Goal: Communication & Community: Answer question/provide support

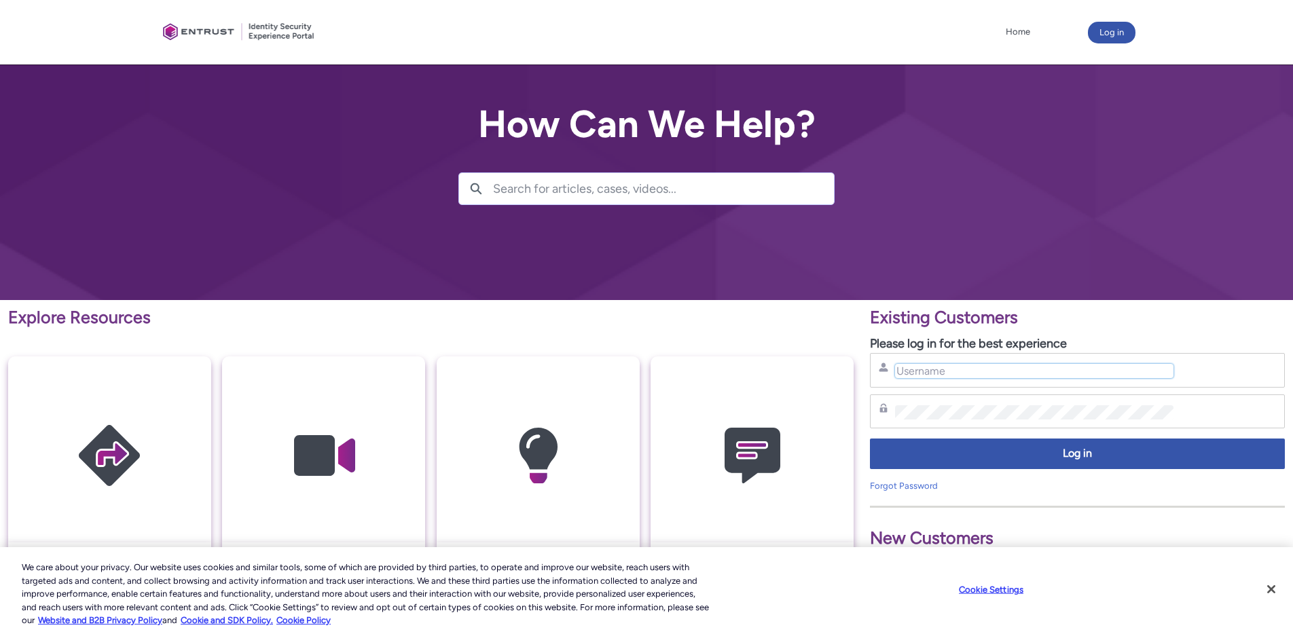
click at [905, 376] on input "Username" at bounding box center [1034, 371] width 278 height 14
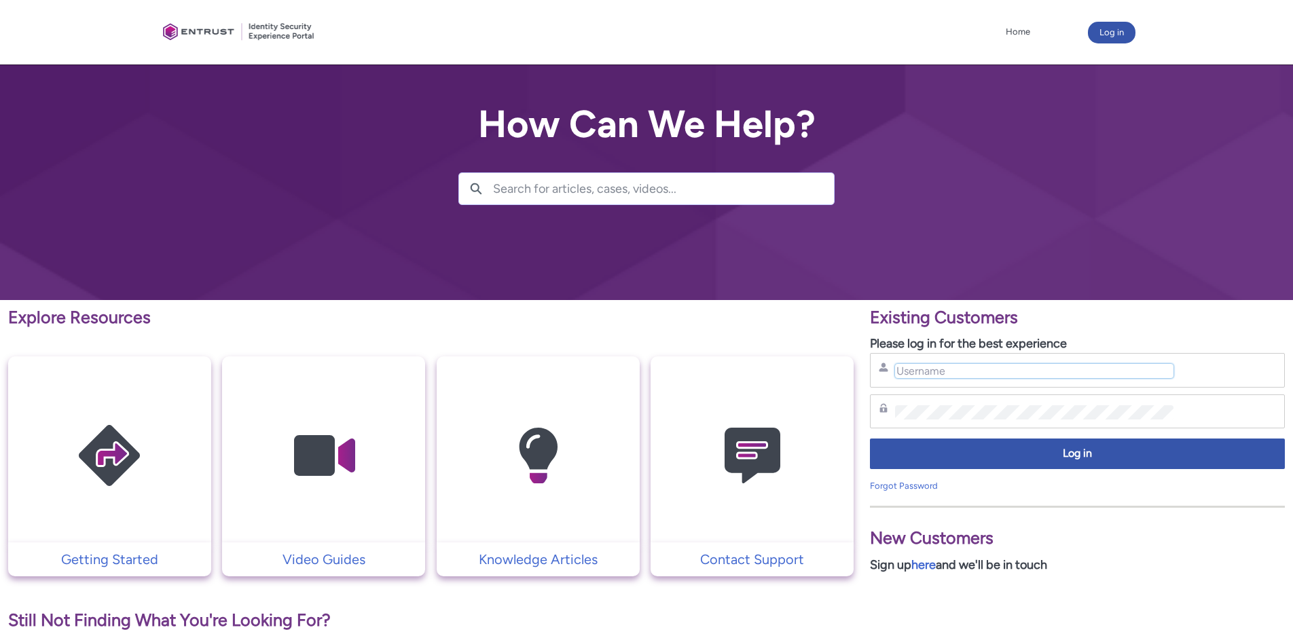
click at [905, 376] on input "Username" at bounding box center [1034, 371] width 278 height 14
click at [993, 363] on div "hank.hsu@zebedee.iko Username" at bounding box center [1077, 370] width 397 height 17
click at [1002, 369] on input "hank.hsu@zebedee.iko" at bounding box center [1034, 371] width 278 height 14
type input "hank.hsu@zebedee.io"
click at [1007, 391] on div "hank.hsu@zebedee.io Username Password Log in Forgot Password" at bounding box center [1077, 422] width 415 height 139
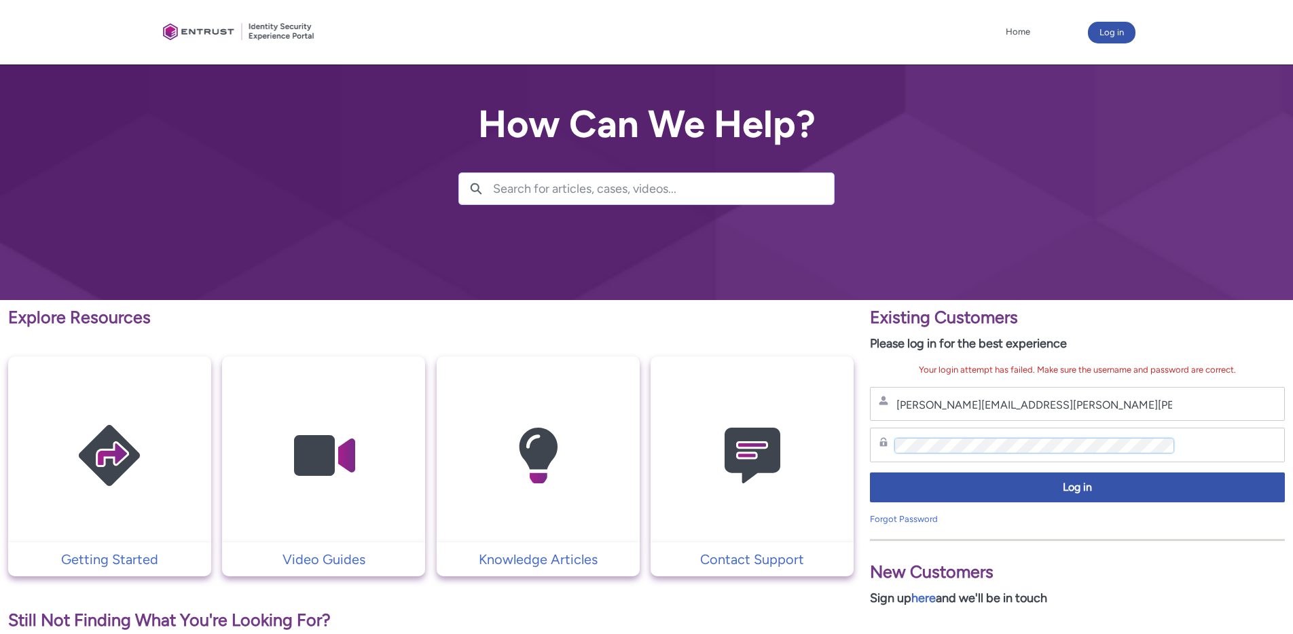
click at [560, 422] on div "Explore Resources Getting Started Video Guides Knowledge Articles Contact Suppo…" at bounding box center [646, 601] width 1293 height 602
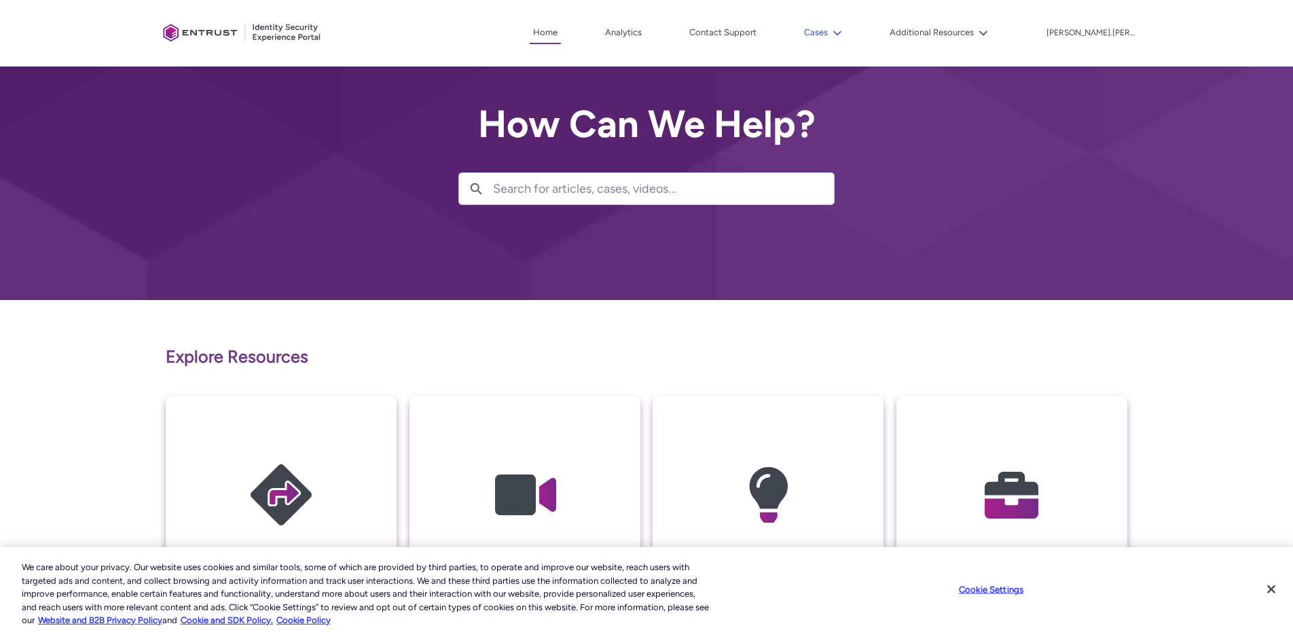
click at [841, 33] on icon at bounding box center [837, 33] width 8 height 5
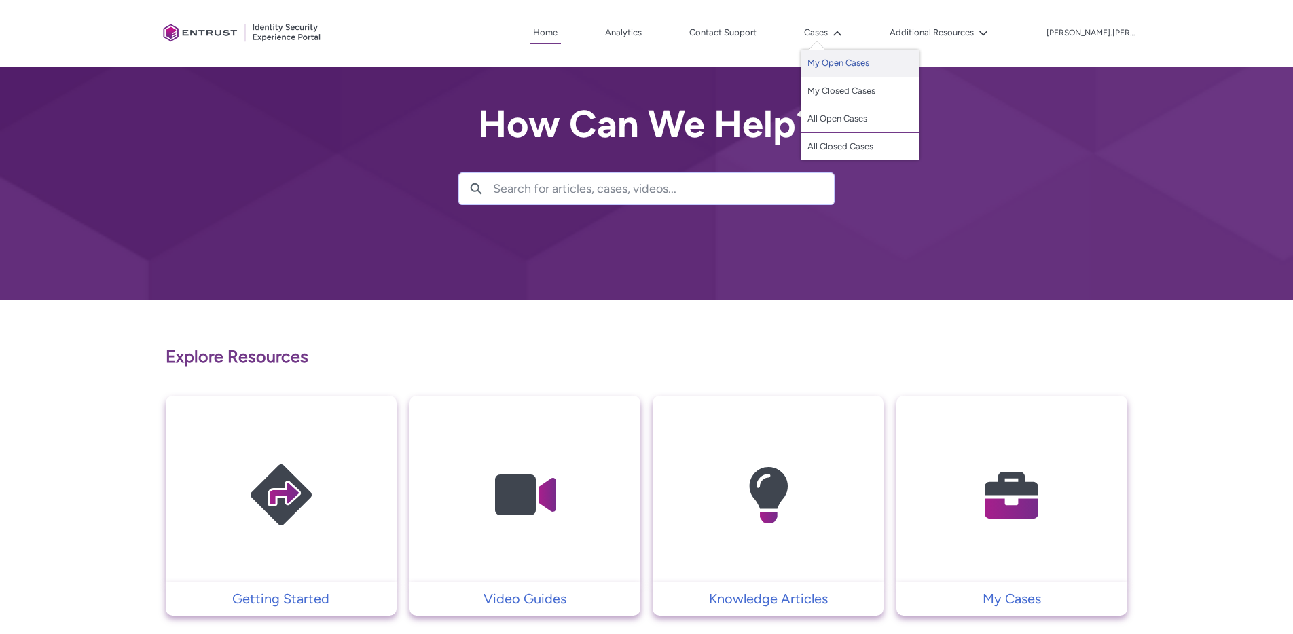
click at [903, 67] on link "My Open Cases" at bounding box center [860, 64] width 119 height 28
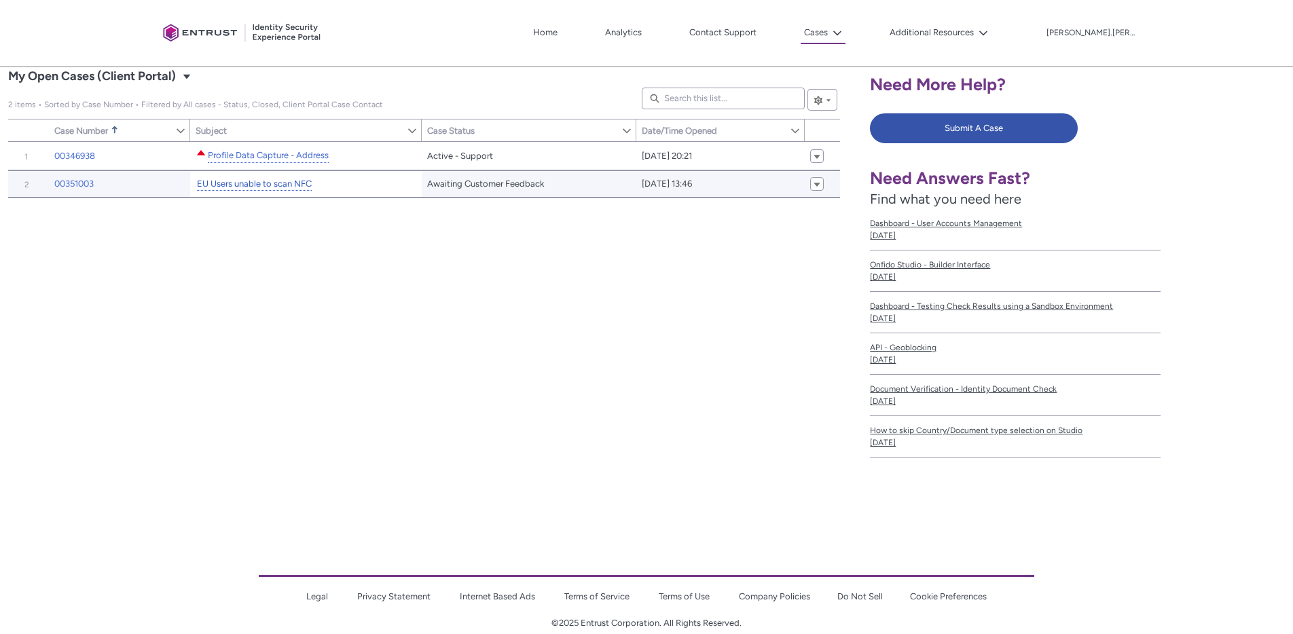
scroll to position [244, 0]
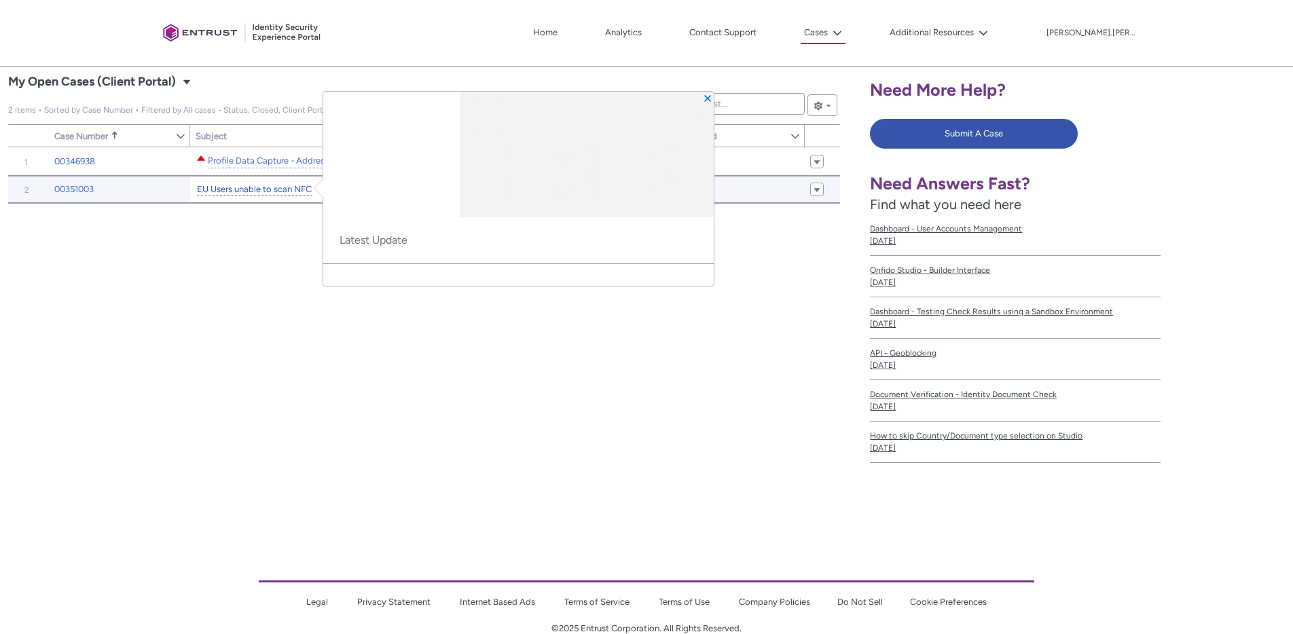
drag, startPoint x: 215, startPoint y: 285, endPoint x: 256, endPoint y: 196, distance: 98.8
click at [215, 285] on div "Item Number Sort Case Number Sorted Ascending Show Case Number Column Actions S…" at bounding box center [424, 340] width 832 height 386
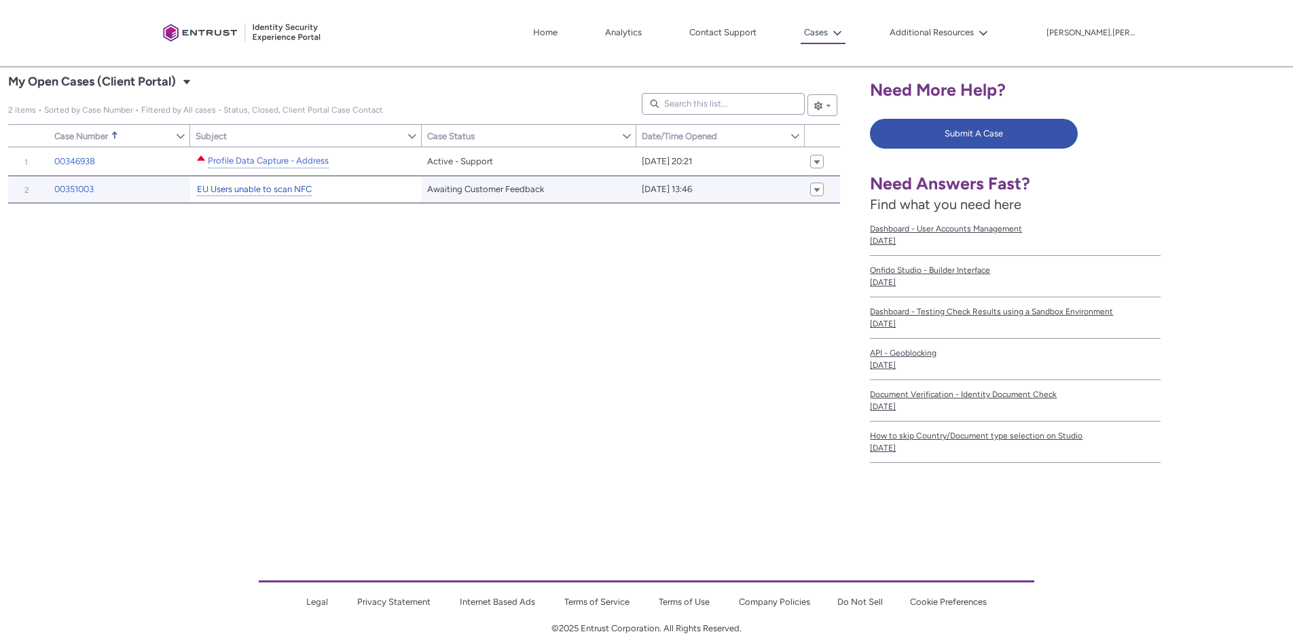
click at [256, 185] on link "EU Users unable to scan NFC" at bounding box center [254, 190] width 115 height 14
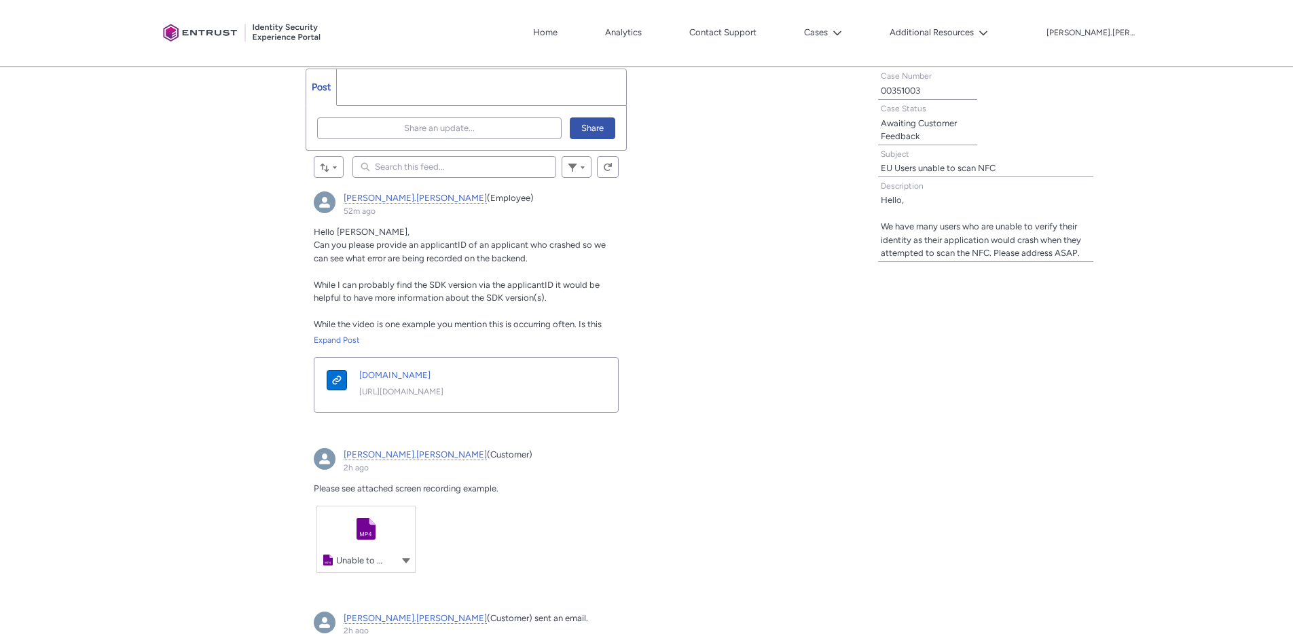
scroll to position [266, 0]
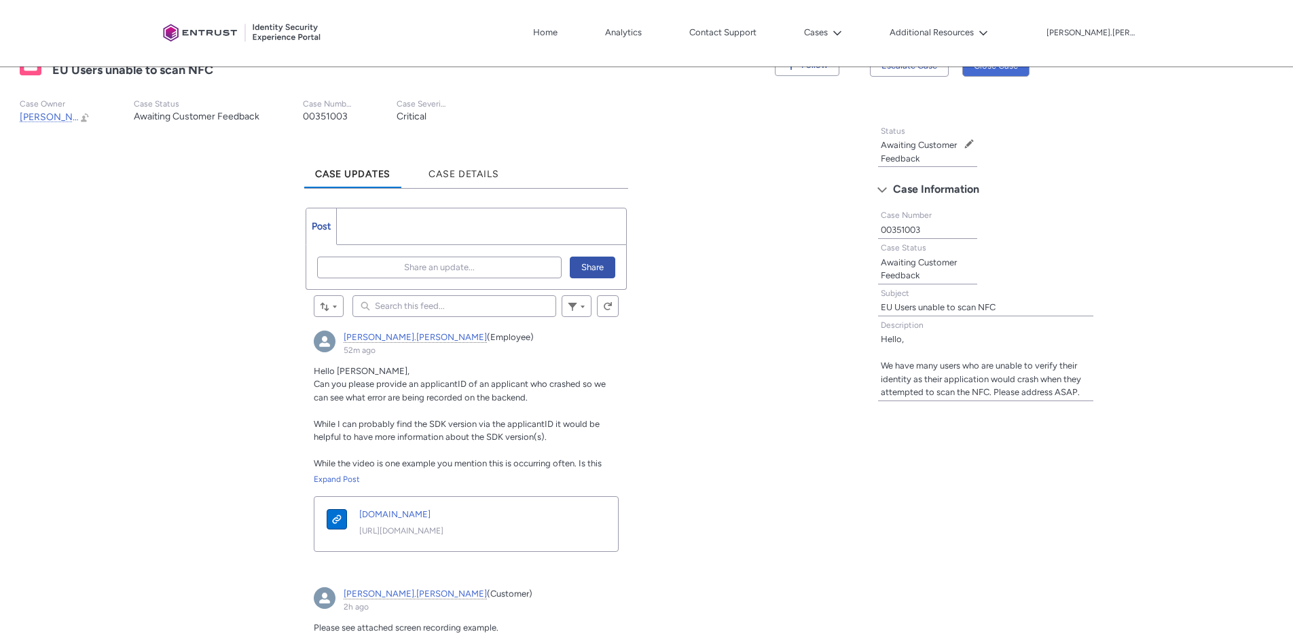
click at [386, 234] on ul "Post More" at bounding box center [467, 226] width 322 height 37
click at [414, 270] on span "Share an update..." at bounding box center [439, 267] width 71 height 20
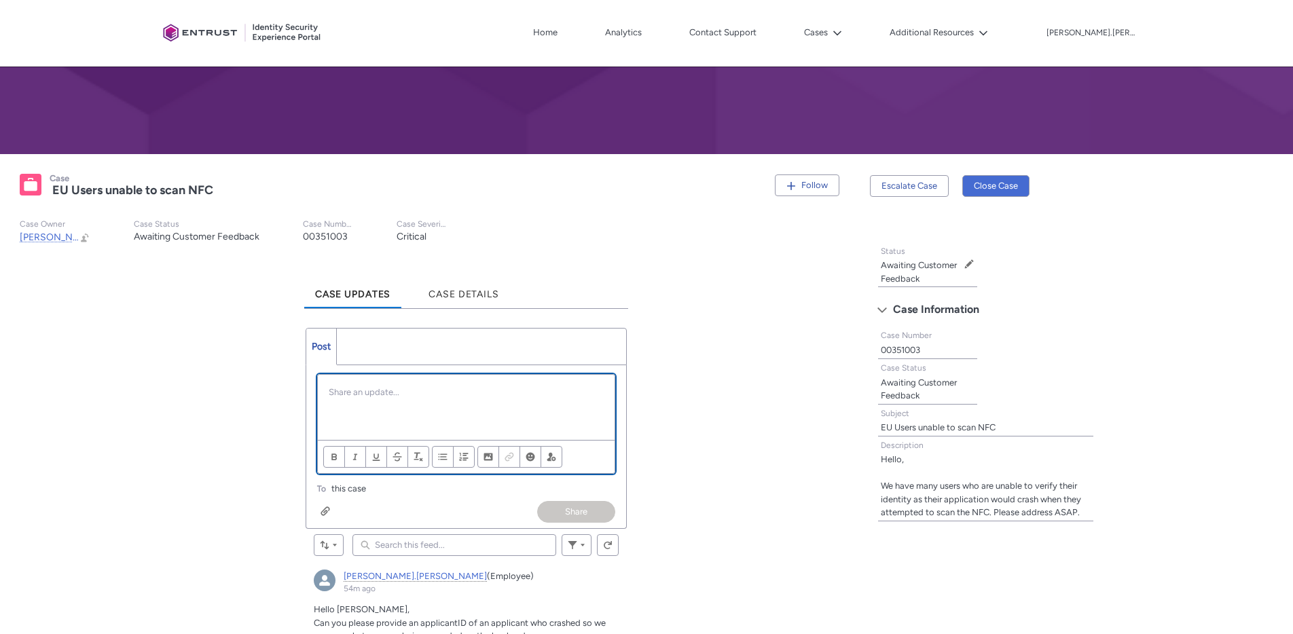
scroll to position [171, 0]
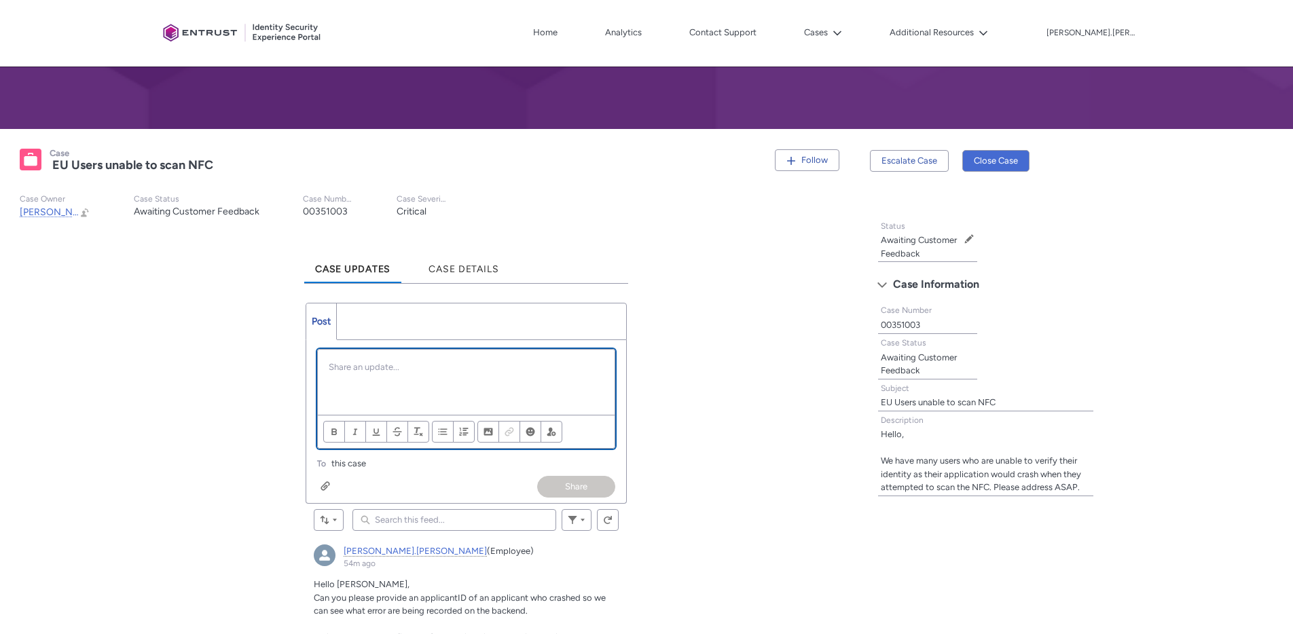
click at [446, 376] on div "Chatter Publisher" at bounding box center [466, 382] width 297 height 65
paste div "Chatter Publisher"
drag, startPoint x: 544, startPoint y: 391, endPoint x: -34, endPoint y: 267, distance: 591.2
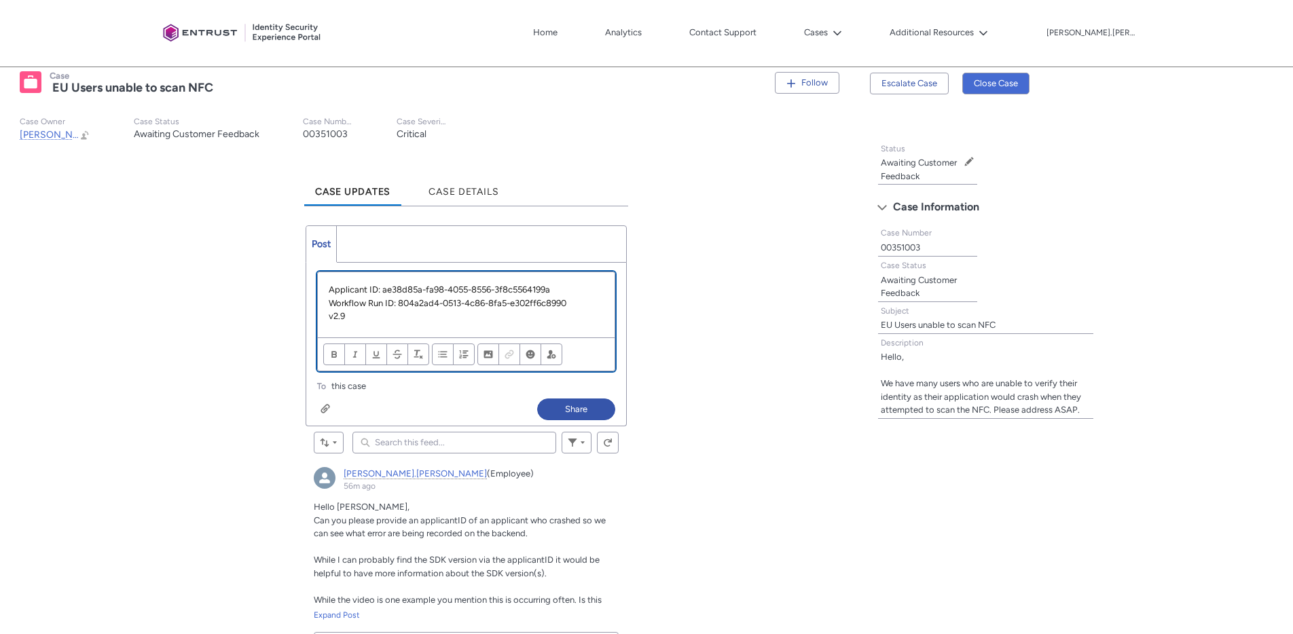
click at [329, 319] on p "v2.9" at bounding box center [467, 317] width 276 height 14
drag, startPoint x: 386, startPoint y: 322, endPoint x: 247, endPoint y: 308, distance: 140.6
click at [384, 312] on p "SDK: v2.9" at bounding box center [467, 317] width 276 height 14
drag, startPoint x: 329, startPoint y: 316, endPoint x: 307, endPoint y: 317, distance: 22.4
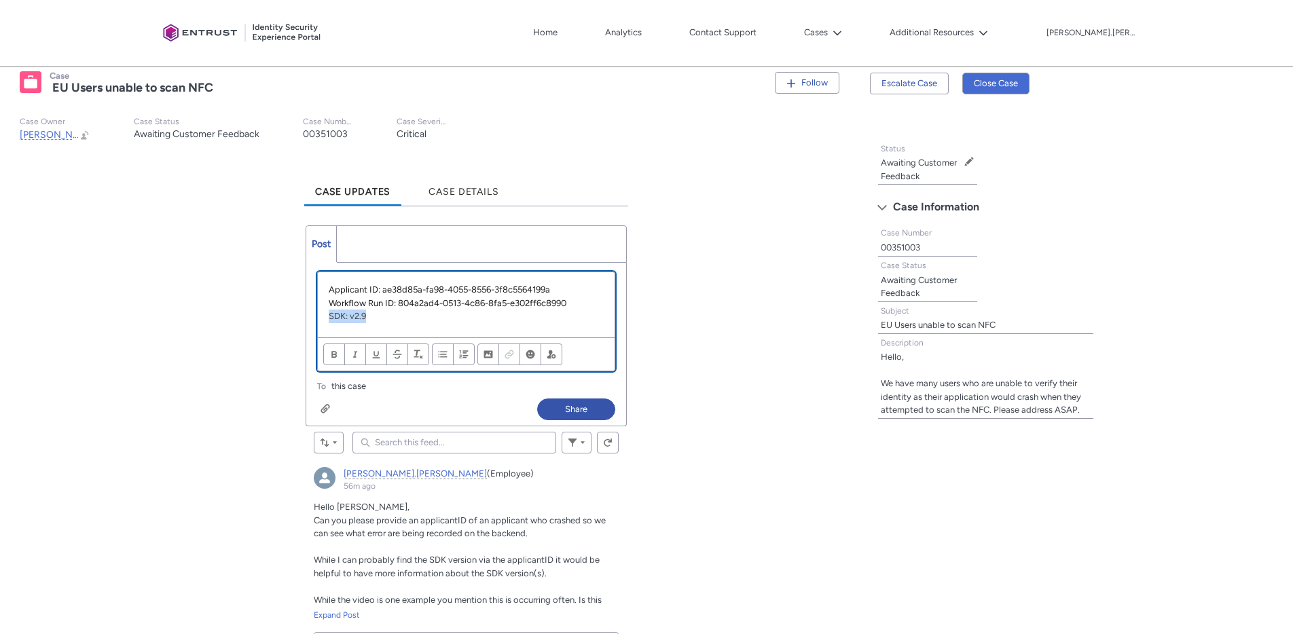
click at [307, 317] on div "Review the errors on this page. Share an update... Applicant ID: ae38d85a-fa98-…" at bounding box center [466, 329] width 321 height 130
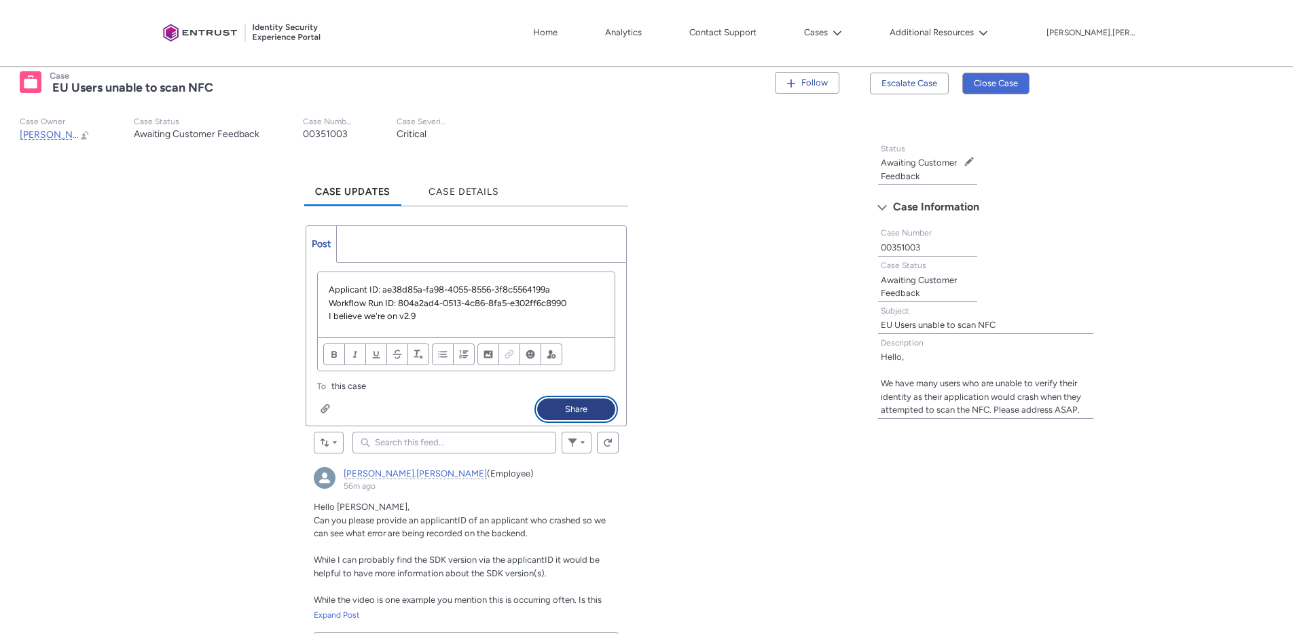
click at [599, 416] on button "Share" at bounding box center [576, 410] width 78 height 22
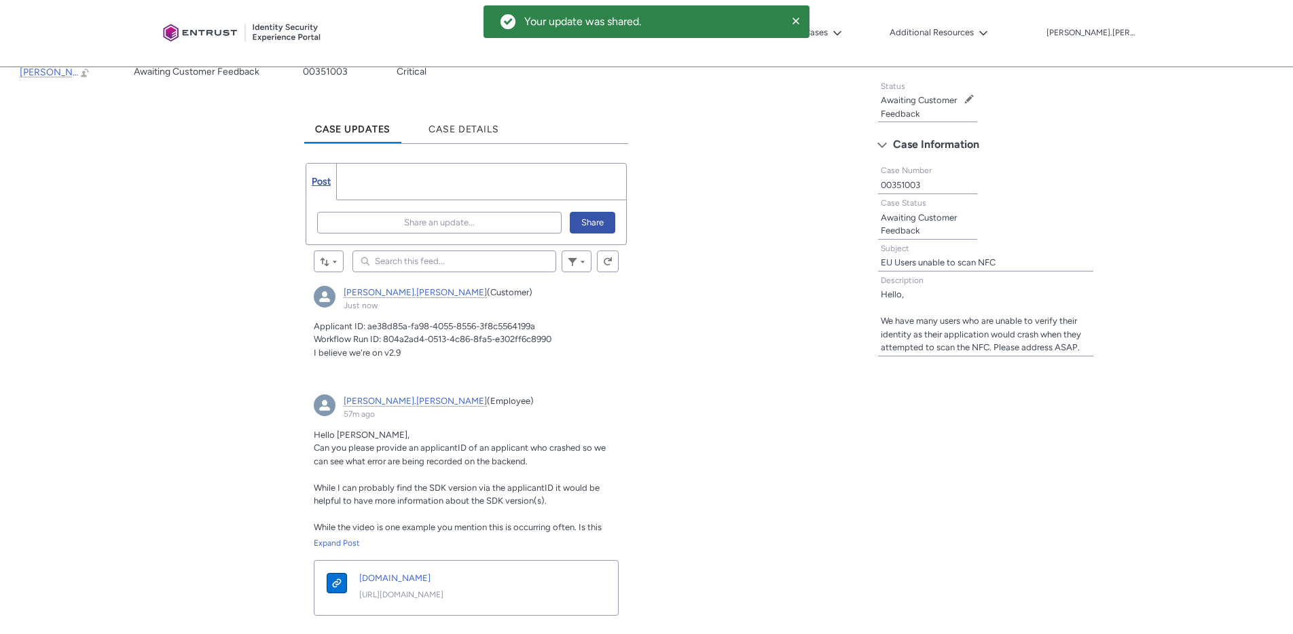
scroll to position [315, 0]
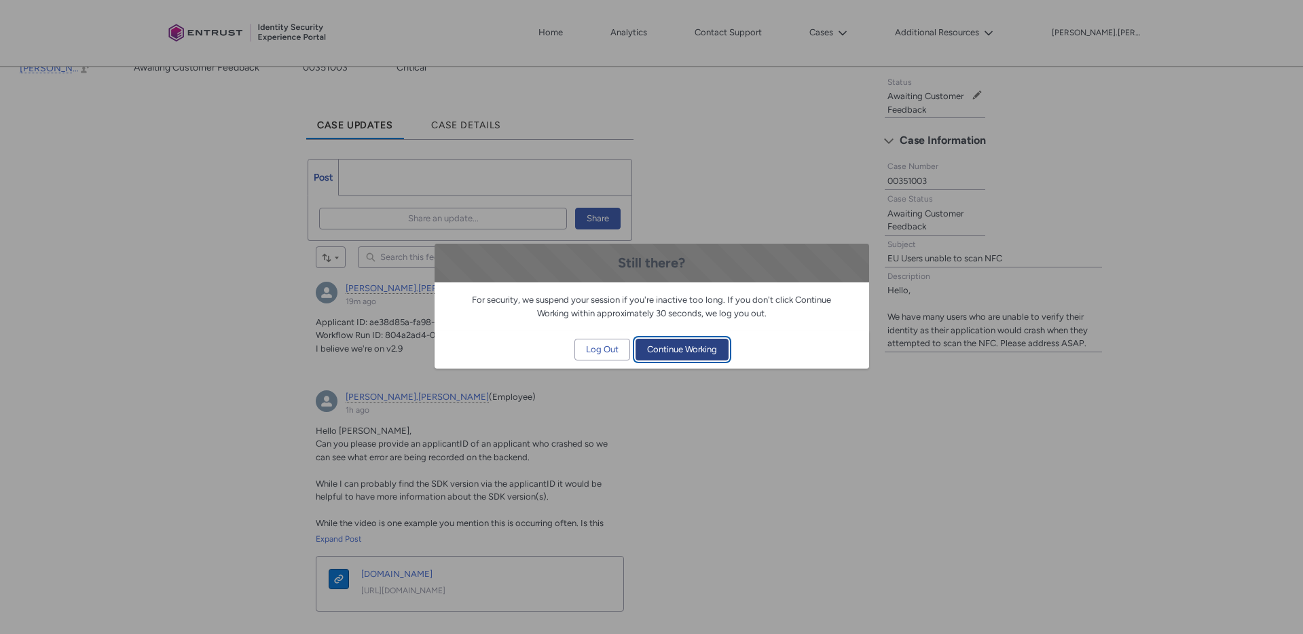
click at [716, 355] on span "Continue Working" at bounding box center [682, 350] width 70 height 20
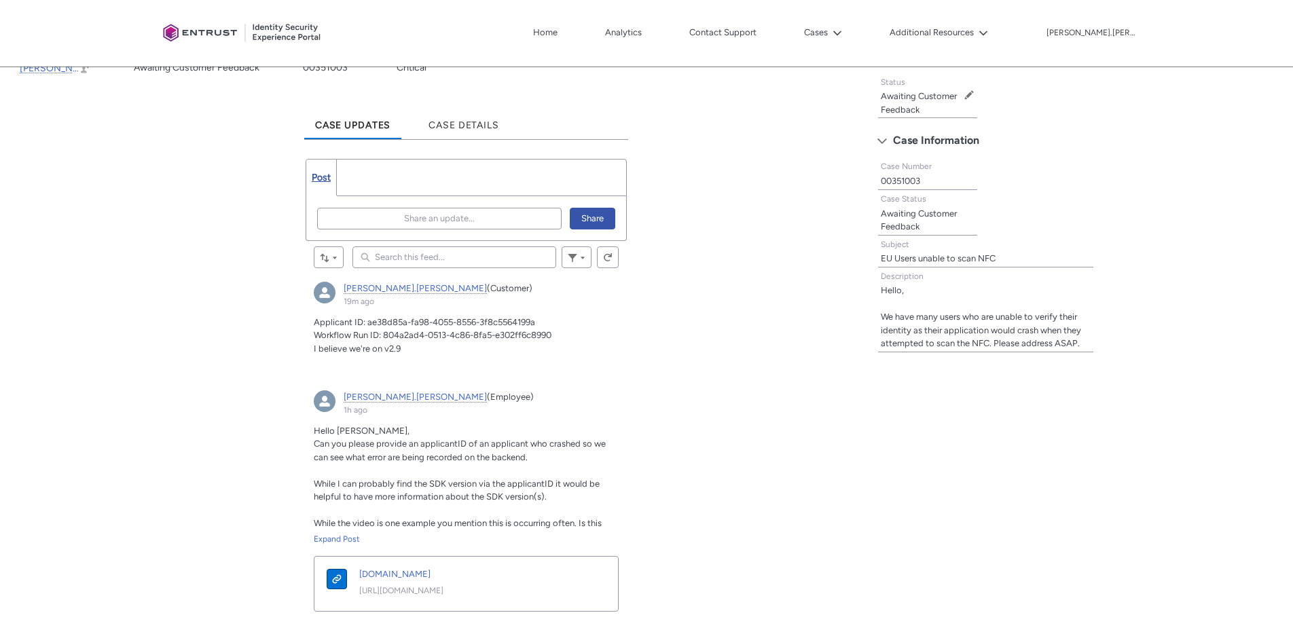
scroll to position [0, 0]
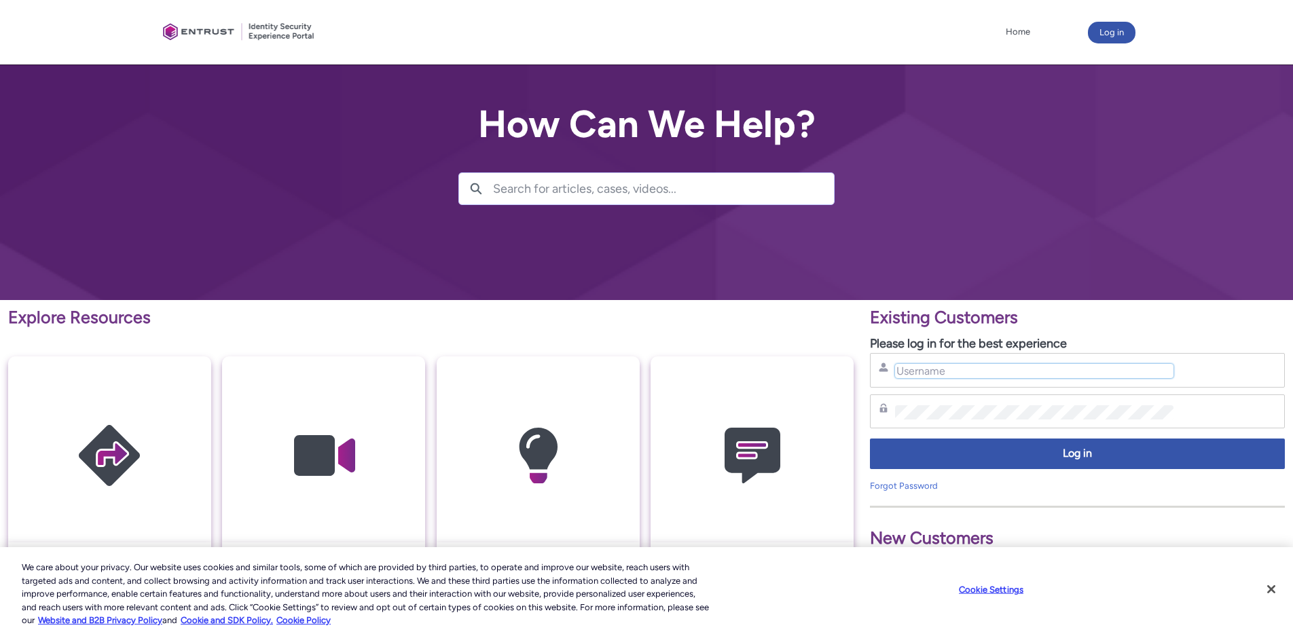
click at [983, 376] on input "Username" at bounding box center [1034, 371] width 278 height 14
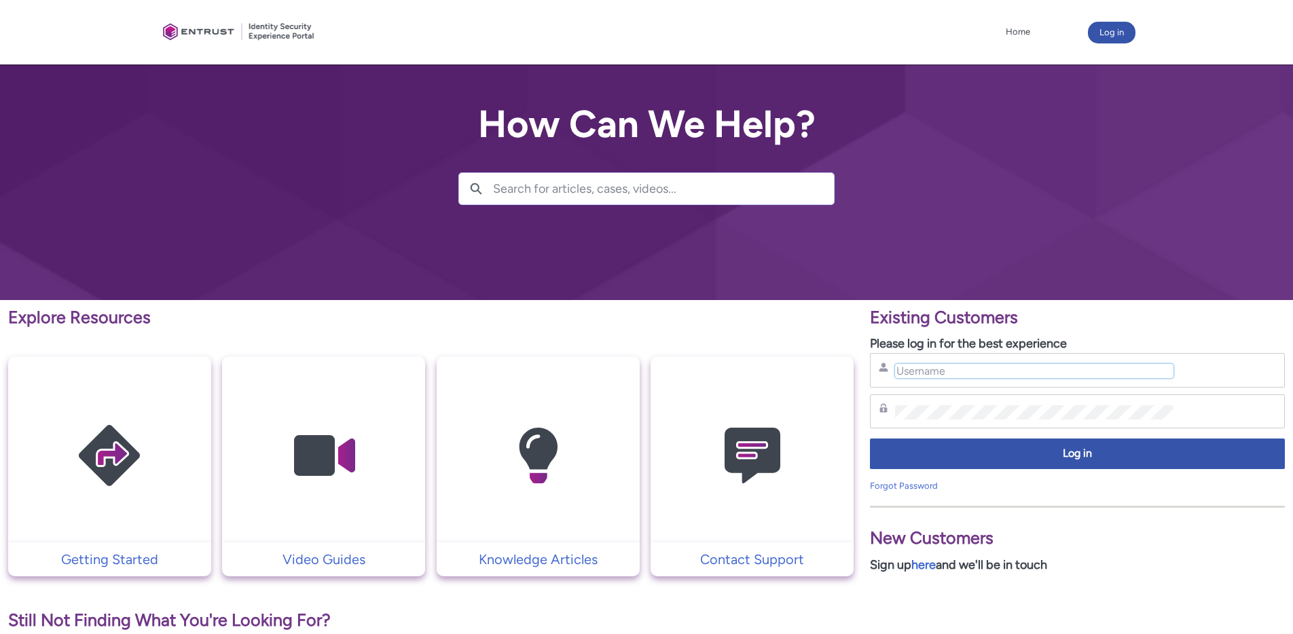
click at [981, 376] on input "Username" at bounding box center [1034, 371] width 278 height 14
type input "hank.hsu@zebedee.io"
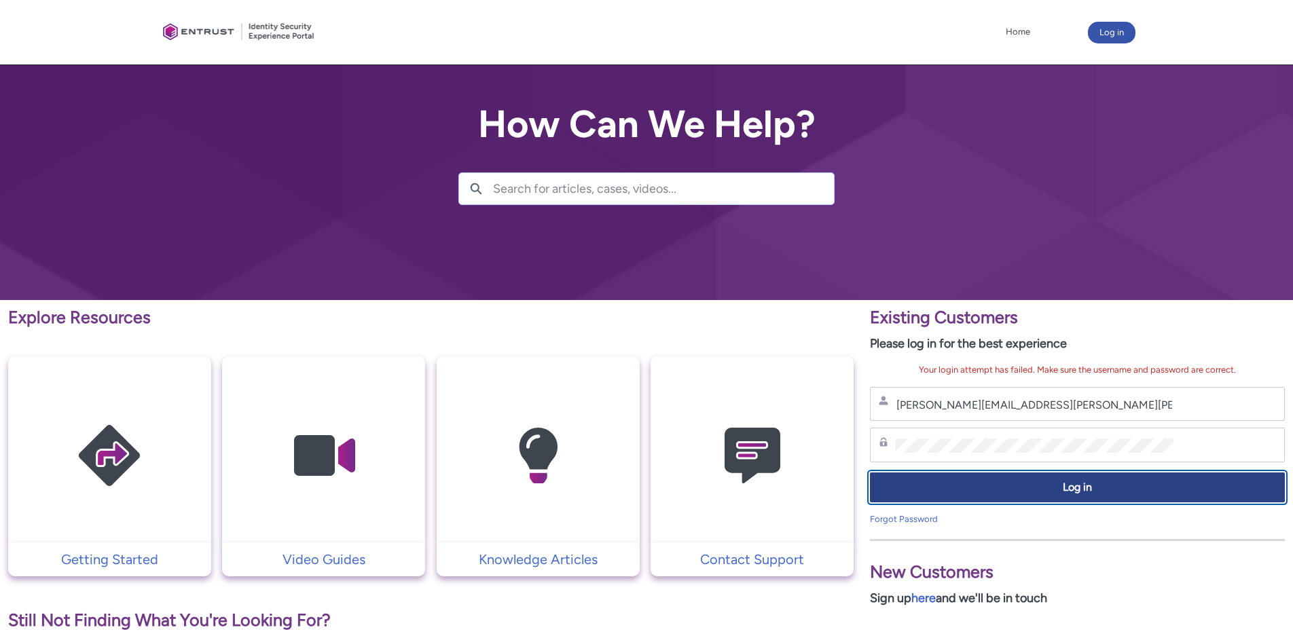
click at [1110, 486] on span "Log in" at bounding box center [1077, 488] width 397 height 16
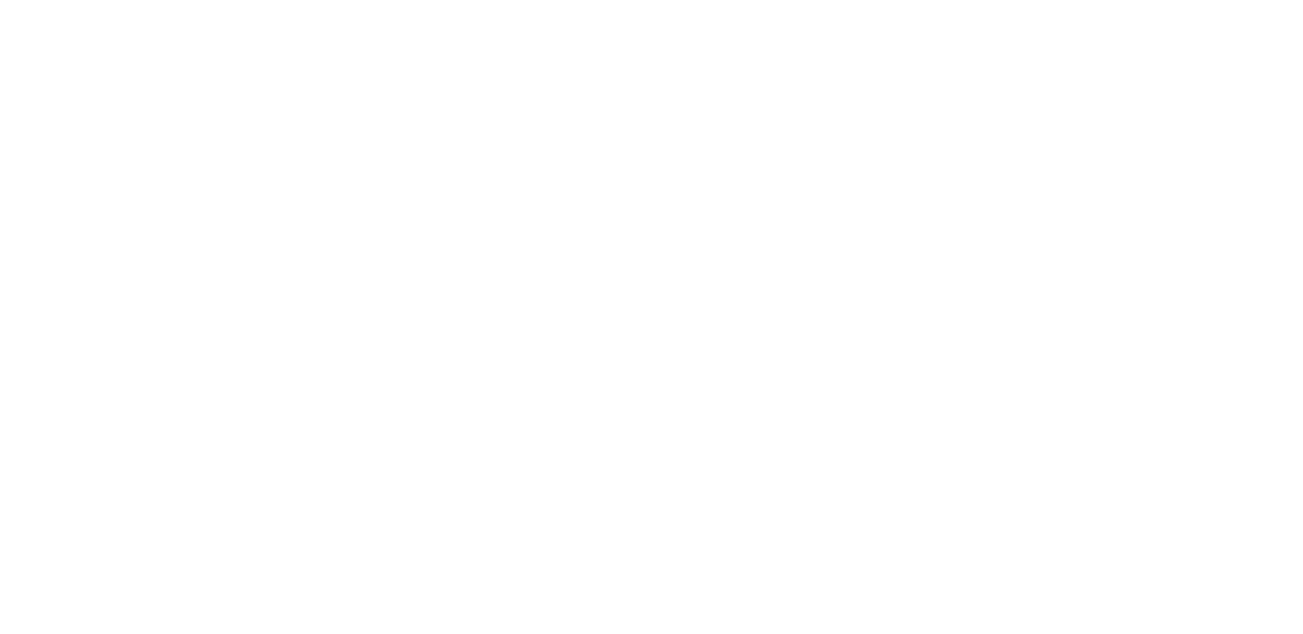
click at [1255, 0] on html "Loading × Sorry to interrupt CSS Error Refresh" at bounding box center [651, 0] width 1303 height 0
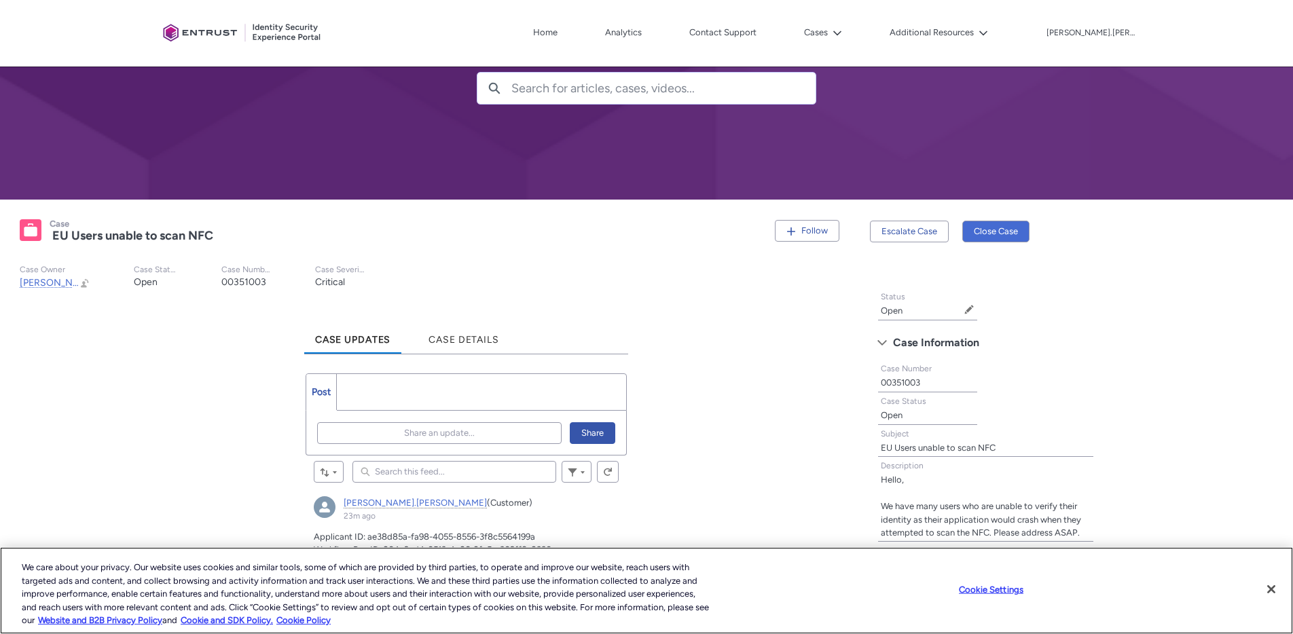
scroll to position [219, 0]
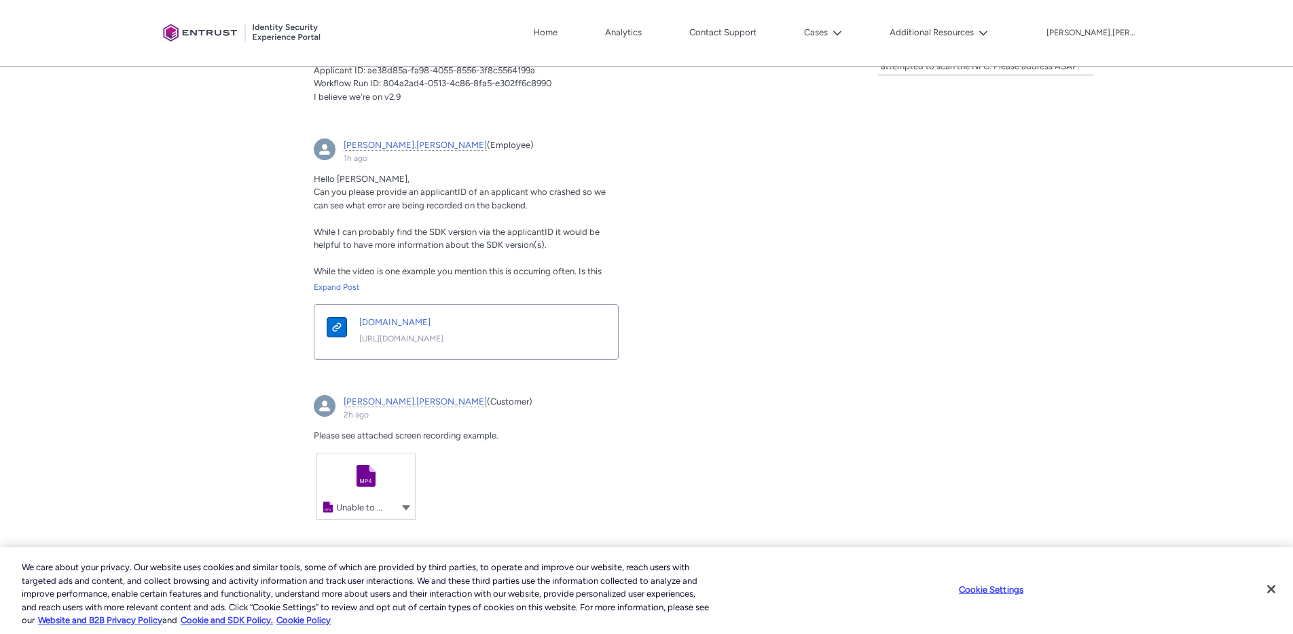
scroll to position [410, 0]
